Goal: Transaction & Acquisition: Purchase product/service

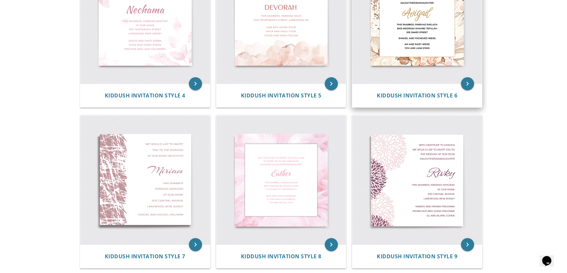
scroll to position [312, 0]
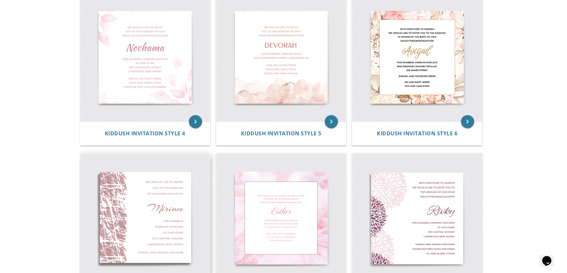
click at [180, 206] on img at bounding box center [145, 219] width 130 height 130
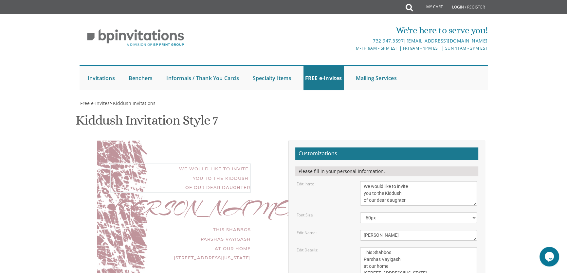
click at [407, 181] on textarea "We would like to invite you to the Kiddush of our dear daughter" at bounding box center [418, 193] width 117 height 25
click at [486, 141] on div "Customizations Please fill in your personal information. Edit Intro: We would l…" at bounding box center [386, 257] width 207 height 232
click at [364, 181] on textarea "We would like to invite you to the Kiddush of our dear daughter" at bounding box center [418, 193] width 117 height 25
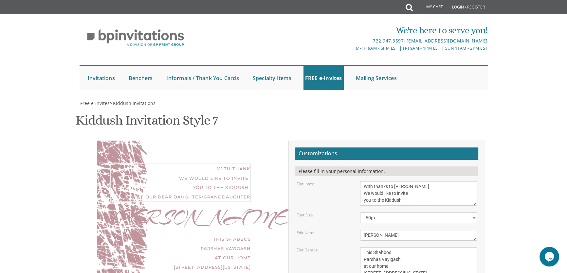
click at [497, 118] on body "My Cart Total: View Cart Item(s) Submit My Cart Total: View Cart Item(s) Login …" at bounding box center [283, 273] width 567 height 546
click at [383, 181] on textarea "We would like to invite you to the Kiddush of our dear daughter" at bounding box center [418, 193] width 117 height 25
click at [504, 62] on body "My Cart Total: View Cart Item(s) Submit My Cart Total: View Cart Item(s) Login …" at bounding box center [283, 273] width 567 height 546
click at [384, 181] on textarea "We would like to invite you to the Kiddush of our dear daughter" at bounding box center [418, 193] width 117 height 25
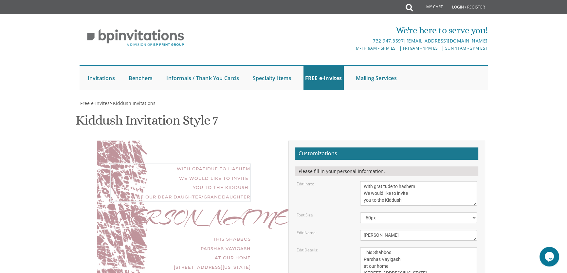
click at [364, 181] on textarea "We would like to invite you to the Kiddush of our dear daughter" at bounding box center [418, 193] width 117 height 25
click at [432, 181] on textarea "We would like to invite you to the Kiddush of our dear daughter" at bounding box center [418, 193] width 117 height 25
click at [506, 56] on body "My Cart Total: View Cart Item(s) Submit My Cart Total: View Cart Item(s) Login …" at bounding box center [283, 273] width 567 height 546
click at [390, 181] on textarea "We would like to invite you to the Kiddush of our dear daughter" at bounding box center [418, 193] width 117 height 25
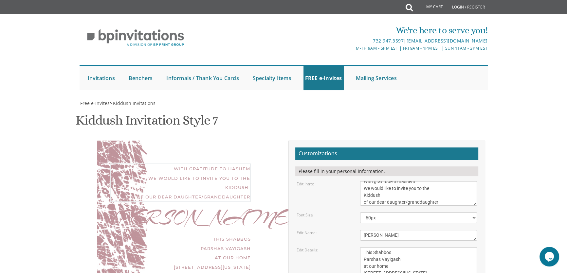
scroll to position [7, 0]
click at [363, 181] on textarea "We would like to invite you to the Kiddush of our dear daughter" at bounding box center [418, 193] width 117 height 25
click at [535, 96] on body "My Cart Total: View Cart Item(s) Submit My Cart Total: View Cart Item(s) Login …" at bounding box center [283, 273] width 567 height 546
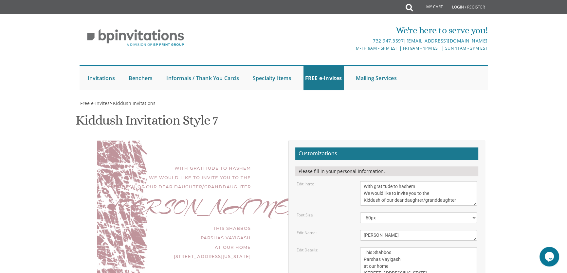
click at [411, 181] on textarea "We would like to invite you to the Kiddush of our dear daughter" at bounding box center [418, 193] width 117 height 25
click at [402, 181] on textarea "We would like to invite you to the Kiddush of our dear daughter" at bounding box center [418, 193] width 117 height 25
click at [363, 181] on textarea "We would like to invite you to the Kiddush of our dear daughter" at bounding box center [418, 193] width 117 height 25
click at [429, 181] on textarea "We would like to invite you to the Kiddush of our dear daughter" at bounding box center [418, 193] width 117 height 25
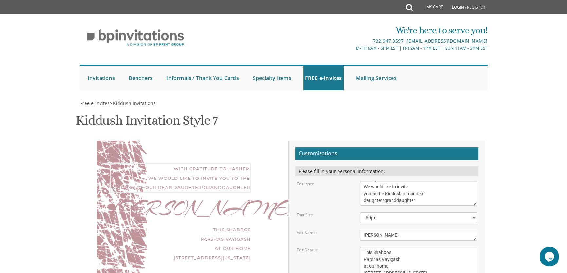
click at [416, 181] on textarea "We would like to invite you to the Kiddush of our dear daughter" at bounding box center [418, 193] width 117 height 25
type textarea "With gratitude to hashem We would like to invite you to the Kiddush of our dear…"
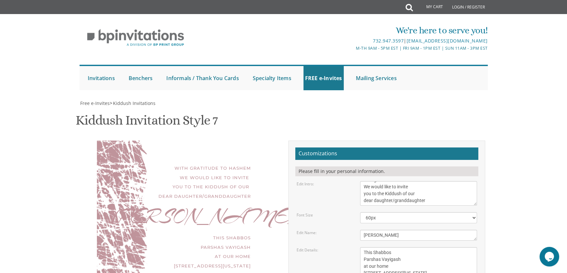
click at [511, 69] on body "My Cart Total: View Cart Item(s) Submit My Cart Total: View Cart Item(s) Login …" at bounding box center [283, 273] width 567 height 546
click at [415, 230] on textarea "[PERSON_NAME]" at bounding box center [418, 235] width 117 height 11
type textarea "Hindy"
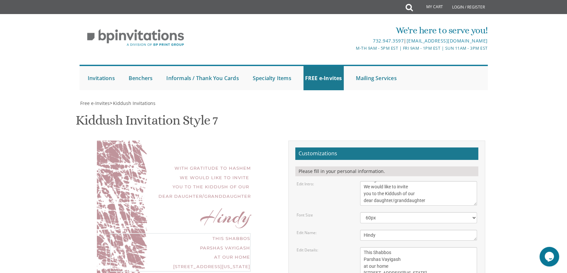
click at [392, 247] on textarea "This Shabbos Parshas Vayigash at our home [STREET_ADDRESS][US_STATE]" at bounding box center [418, 266] width 117 height 38
click at [384, 247] on textarea "This Shabbos Parshas Vayigash at our home [STREET_ADDRESS][US_STATE]" at bounding box center [418, 266] width 117 height 38
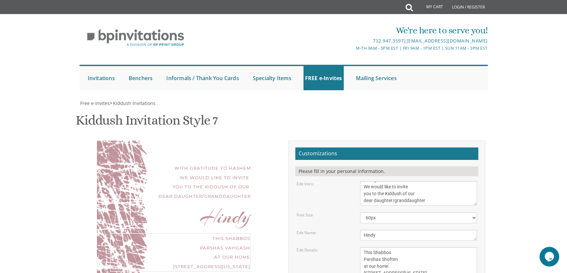
click at [386, 247] on textarea "This Shabbos Parshas Vayigash at our home [STREET_ADDRESS][US_STATE]" at bounding box center [418, 266] width 117 height 38
click at [395, 247] on textarea "This Shabbos Parshas Vayigash at our home [STREET_ADDRESS][US_STATE]" at bounding box center [418, 266] width 117 height 38
type textarea "This Shabbos Parshas Shoftim at our home [STREET_ADDRESS][US_STATE]"
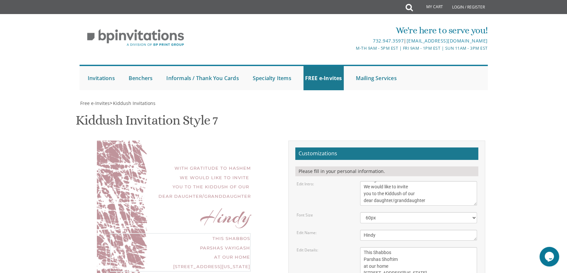
click at [511, 107] on body "My Cart Total: View Cart Item(s) Submit My Cart Total: View Cart Item(s) Login …" at bounding box center [283, 273] width 567 height 546
